Goal: Find specific page/section: Find specific page/section

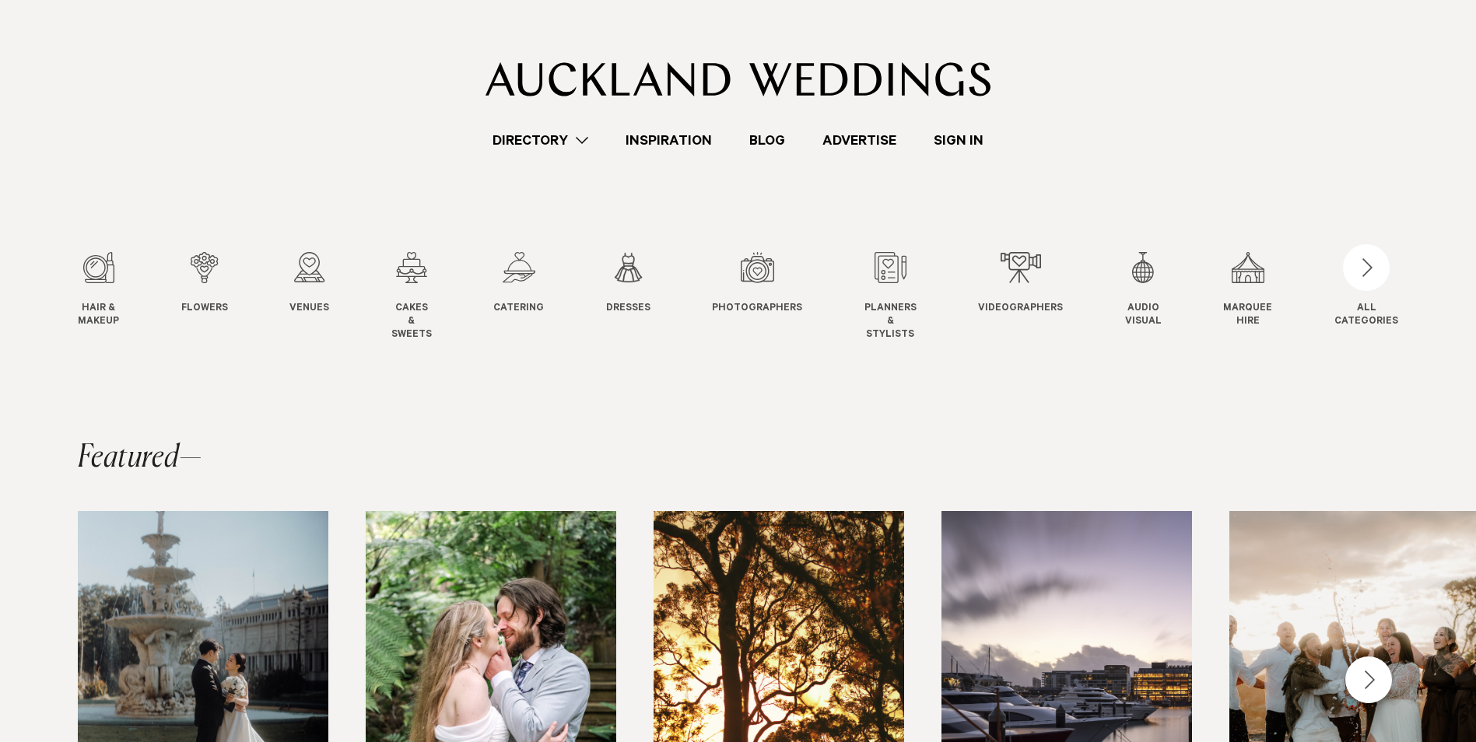
click at [337, 310] on swiper-slide "Venues Venues" at bounding box center [324, 296] width 71 height 89
click at [313, 292] on link "Venues Venues" at bounding box center [309, 284] width 40 height 64
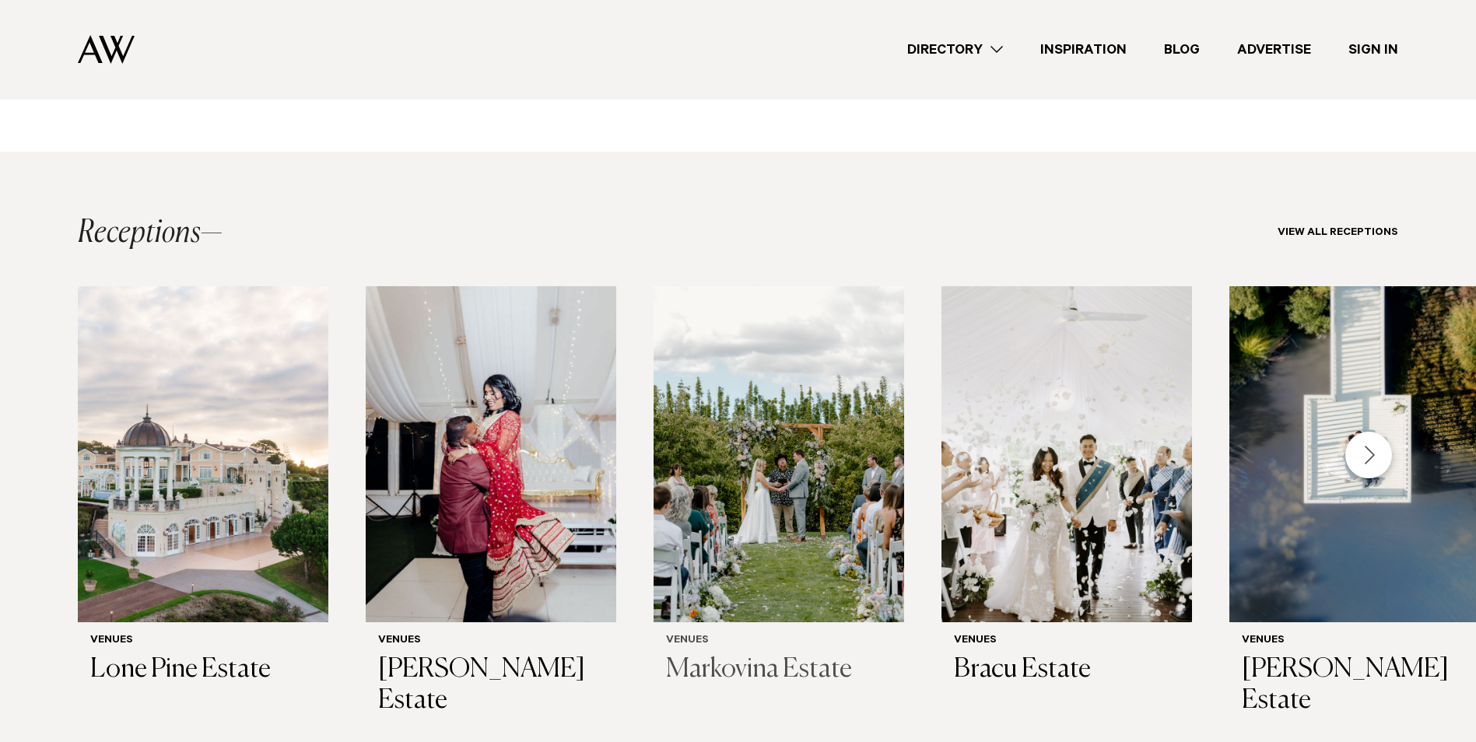
scroll to position [2924, 0]
